Goal: Task Accomplishment & Management: Use online tool/utility

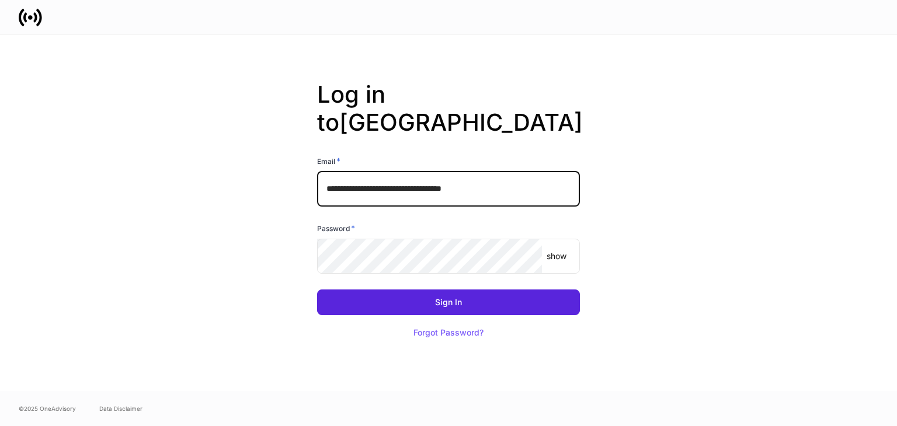
click at [395, 173] on input "**********" at bounding box center [448, 189] width 263 height 35
type input "**********"
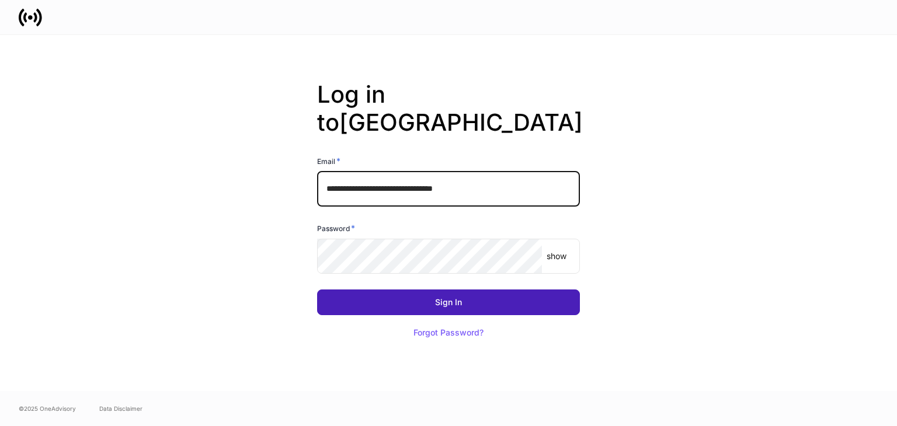
click at [435, 298] on div "Sign In" at bounding box center [448, 302] width 27 height 8
